Goal: Task Accomplishment & Management: Use online tool/utility

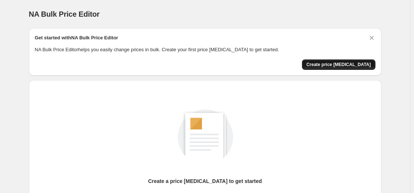
click at [353, 65] on span "Create price [MEDICAL_DATA]" at bounding box center [338, 65] width 65 height 6
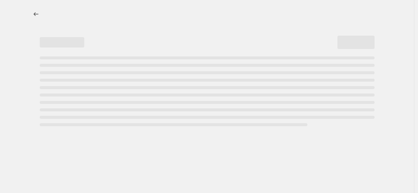
select select "percentage"
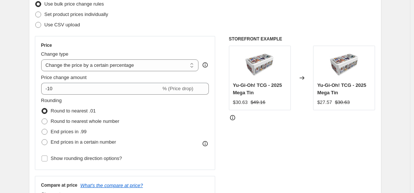
scroll to position [111, 0]
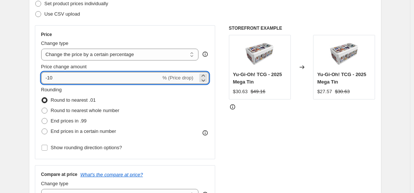
click at [128, 80] on input "-10" at bounding box center [101, 78] width 120 height 12
type input "-1"
type input "-30"
click at [239, 122] on div "STOREFRONT EXAMPLE Yu-Gi-Oh! TCG - 2025 Mega Tin $30.63 $49.16 Changed to Yu-Gi…" at bounding box center [302, 116] width 147 height 182
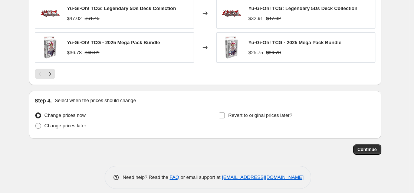
scroll to position [551, 0]
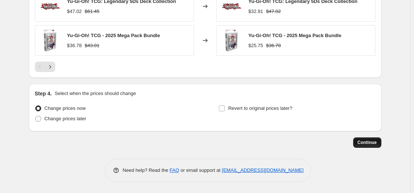
click at [367, 145] on span "Continue" at bounding box center [367, 143] width 19 height 6
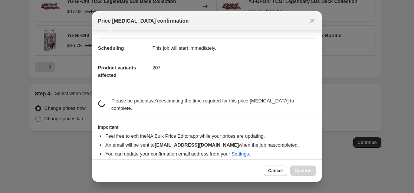
scroll to position [53, 0]
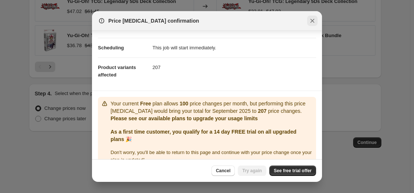
click at [312, 20] on icon "Close" at bounding box center [312, 20] width 7 height 7
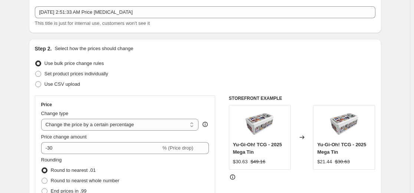
scroll to position [74, 0]
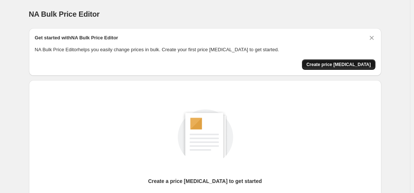
click at [353, 67] on span "Create price [MEDICAL_DATA]" at bounding box center [338, 65] width 65 height 6
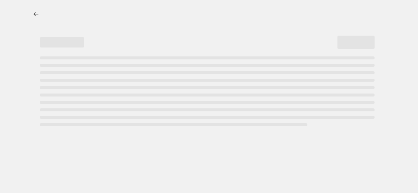
select select "percentage"
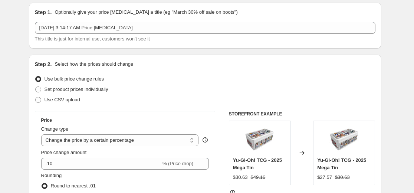
scroll to position [37, 0]
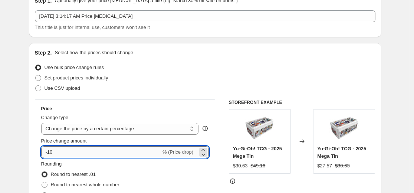
click at [119, 149] on input "-10" at bounding box center [101, 152] width 120 height 12
type input "-1"
type input "-30"
click at [237, 82] on div "Set product prices individually" at bounding box center [205, 78] width 341 height 10
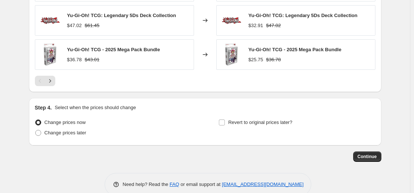
scroll to position [551, 0]
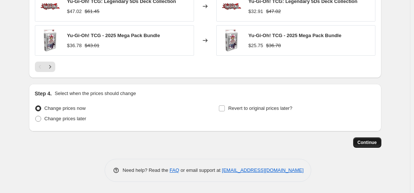
click at [361, 140] on span "Continue" at bounding box center [367, 143] width 19 height 6
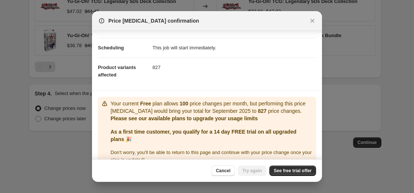
scroll to position [66, 0]
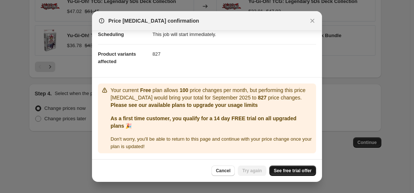
click at [293, 173] on span "See free trial offer" at bounding box center [293, 171] width 38 height 6
click at [249, 170] on span "Try again" at bounding box center [252, 171] width 20 height 6
click at [311, 20] on icon "Close" at bounding box center [312, 20] width 7 height 7
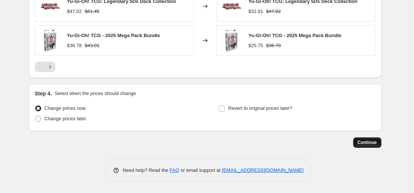
click at [371, 141] on span "Continue" at bounding box center [367, 143] width 19 height 6
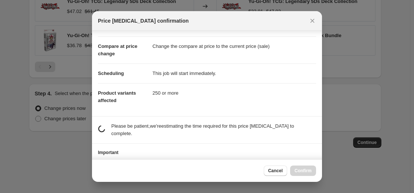
scroll to position [53, 0]
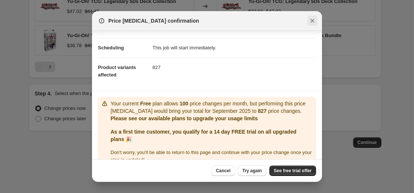
click at [309, 22] on icon "Close" at bounding box center [312, 20] width 7 height 7
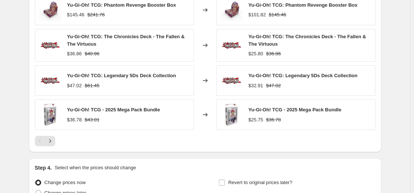
scroll to position [551, 0]
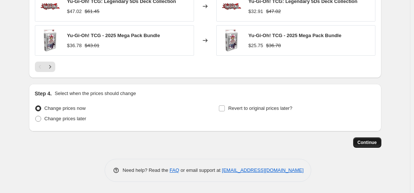
click at [360, 141] on button "Continue" at bounding box center [367, 142] width 28 height 10
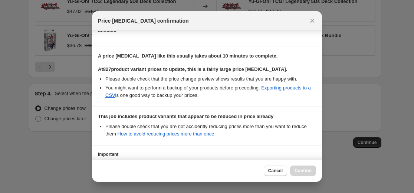
scroll to position [160, 0]
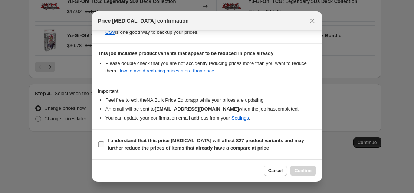
click at [145, 143] on b "I understand that this price change job will affect 827 product variants and ma…" at bounding box center [206, 144] width 197 height 13
click at [104, 143] on input "I understand that this price change job will affect 827 product variants and ma…" at bounding box center [101, 144] width 6 height 6
checkbox input "true"
click at [309, 172] on span "Confirm" at bounding box center [303, 171] width 17 height 6
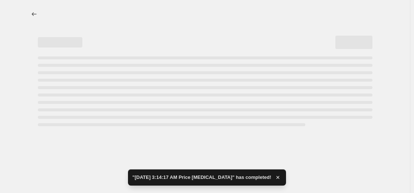
select select "percentage"
